Goal: Task Accomplishment & Management: Manage account settings

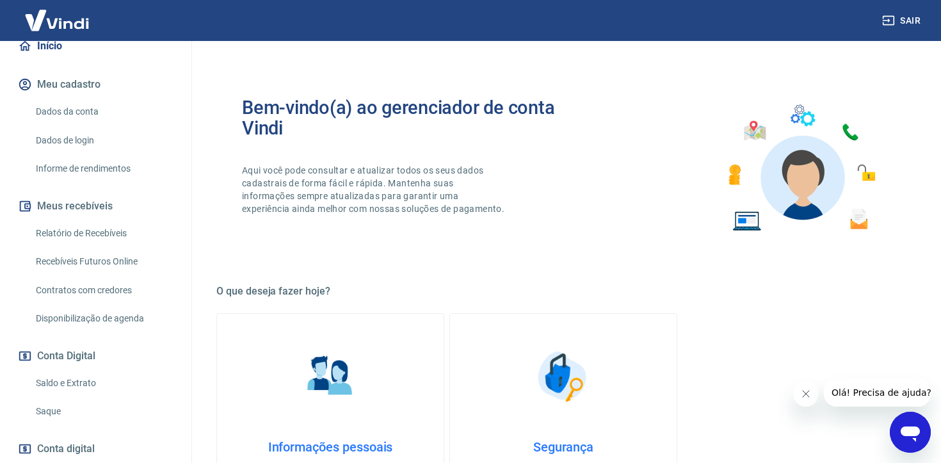
scroll to position [205, 0]
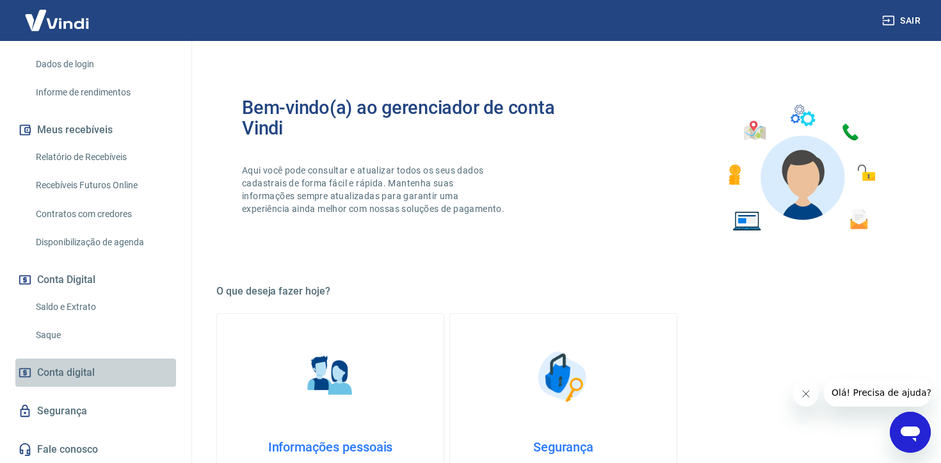
click at [77, 375] on span "Conta digital" at bounding box center [66, 372] width 58 height 18
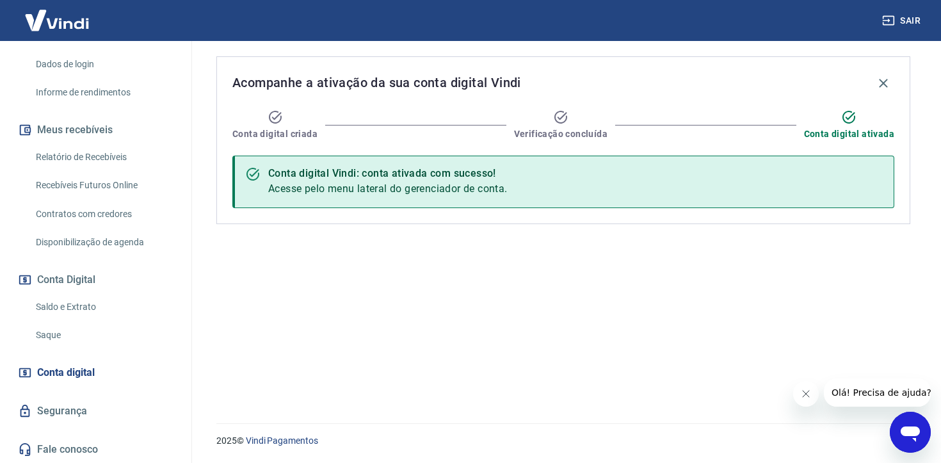
click at [68, 304] on link "Saldo e Extrato" at bounding box center [103, 307] width 145 height 26
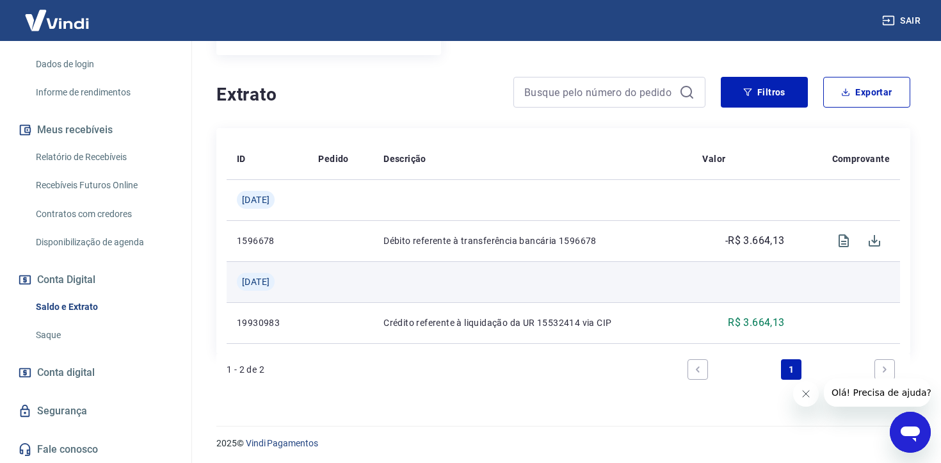
scroll to position [222, 0]
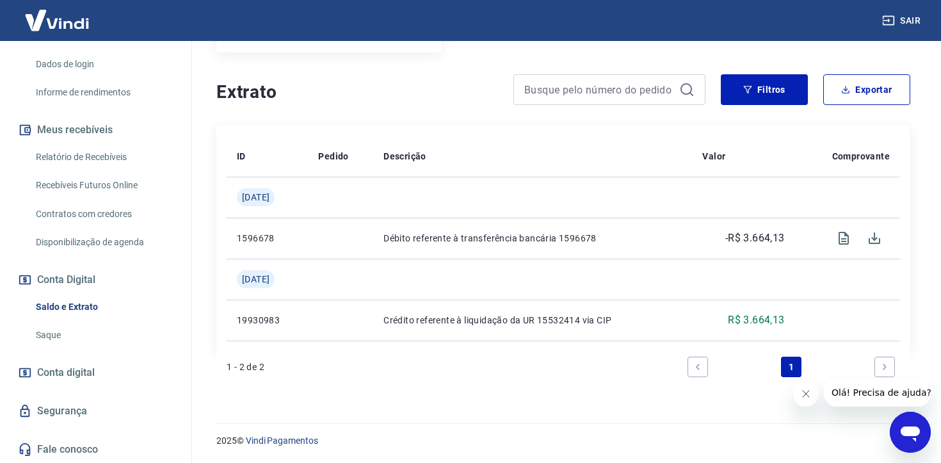
click at [49, 330] on link "Saque" at bounding box center [103, 335] width 145 height 26
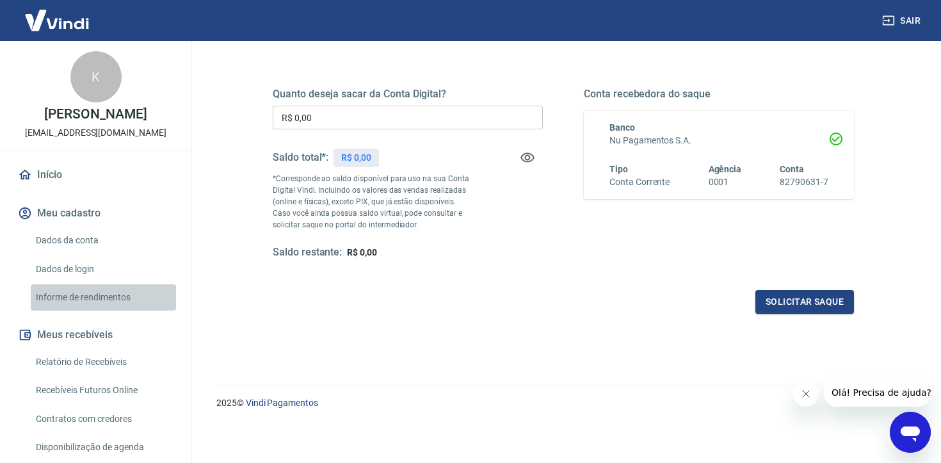
click at [94, 295] on link "Informe de rendimentos" at bounding box center [103, 297] width 145 height 26
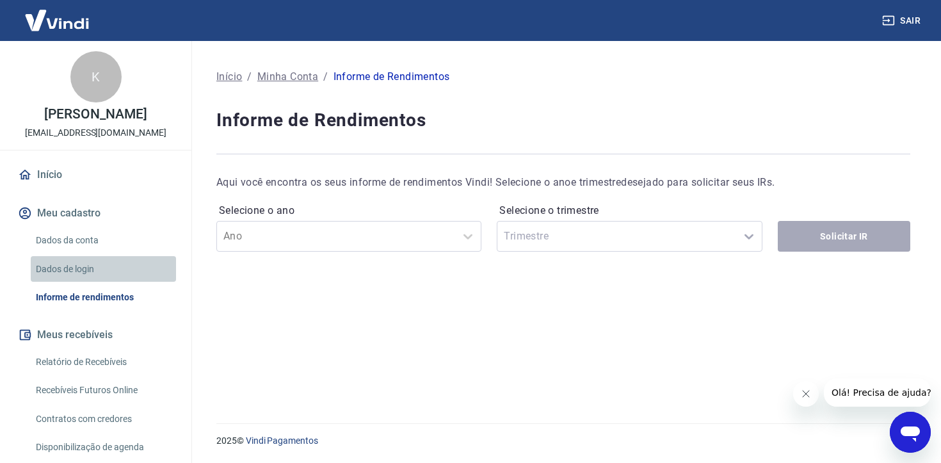
click at [64, 267] on link "Dados de login" at bounding box center [103, 269] width 145 height 26
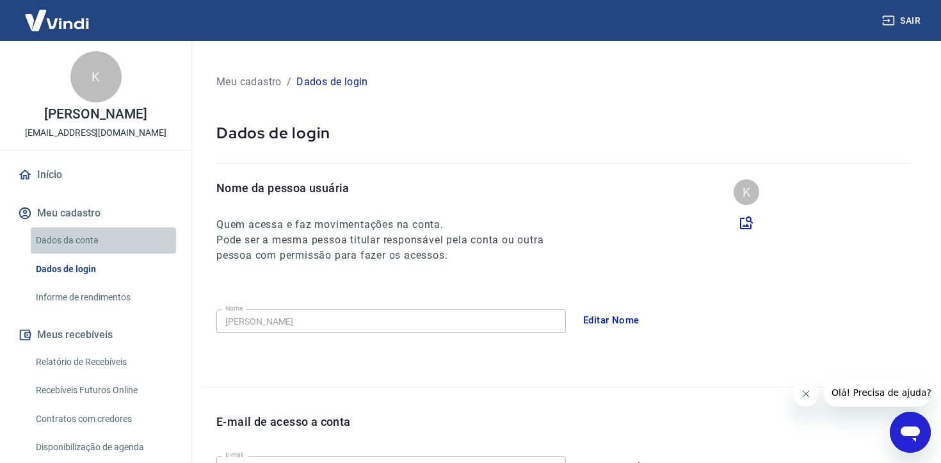
click at [67, 236] on link "Dados da conta" at bounding box center [103, 240] width 145 height 26
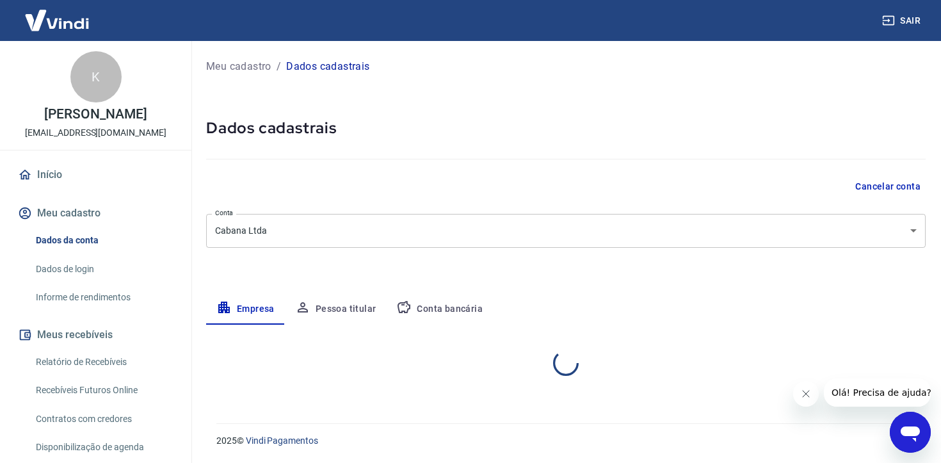
select select "AP"
select select "business"
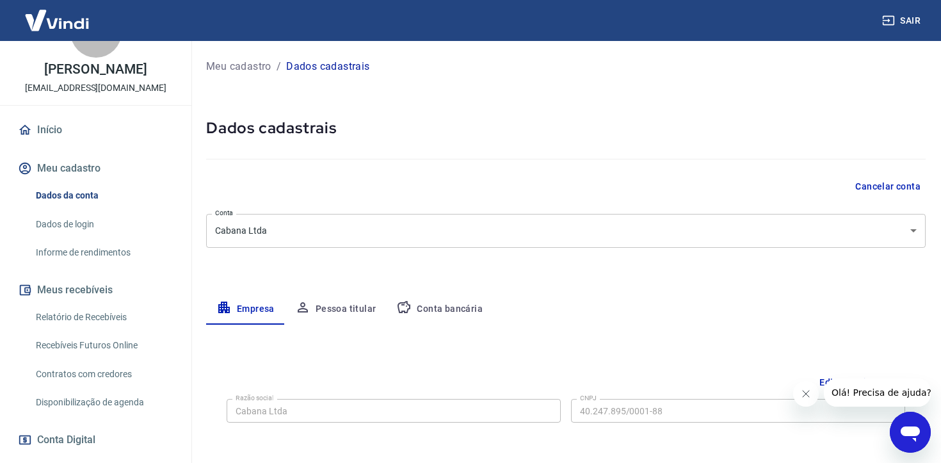
scroll to position [191, 0]
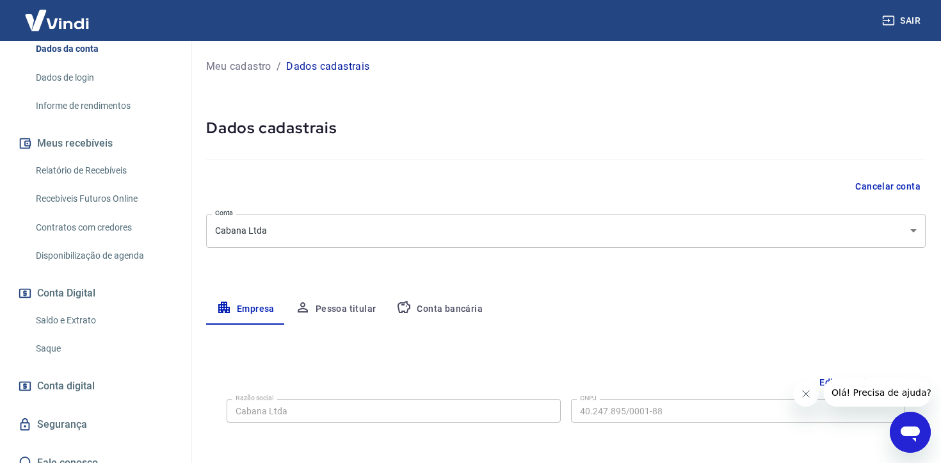
click at [114, 198] on link "Recebíveis Futuros Online" at bounding box center [103, 199] width 145 height 26
